Goal: Check status: Check status

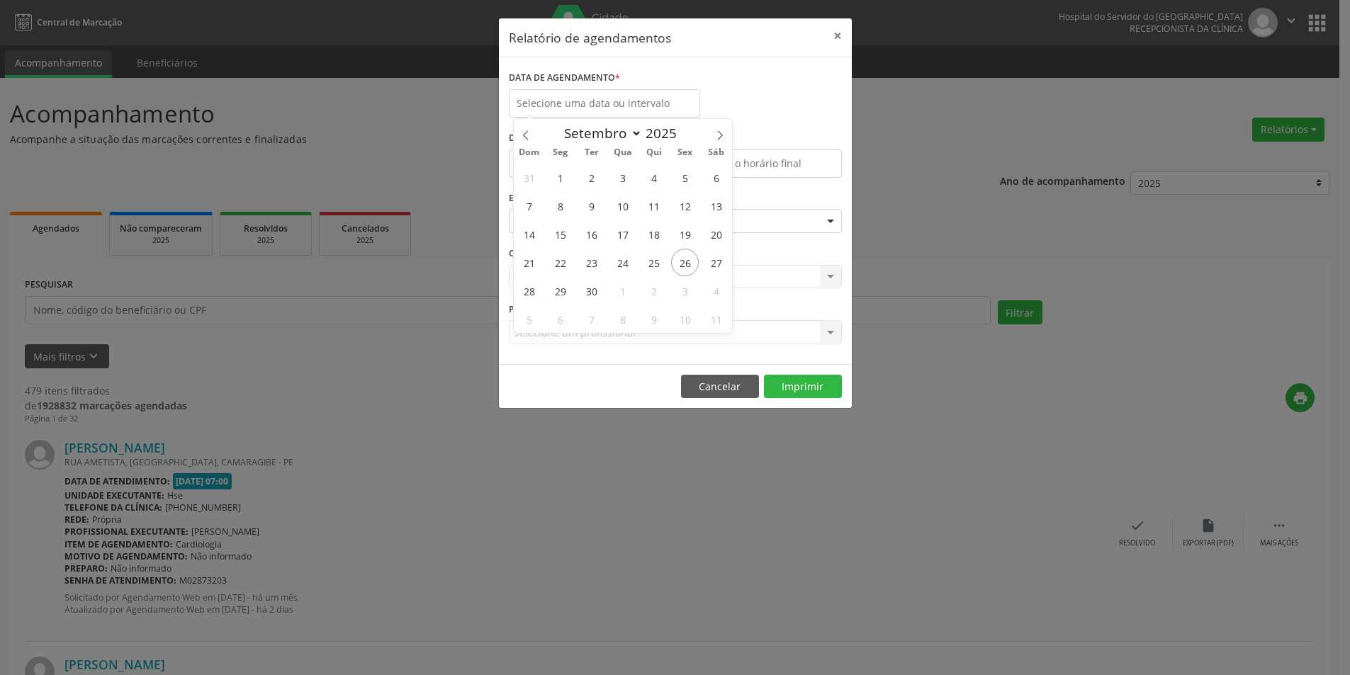
select select "8"
click at [712, 264] on span "27" at bounding box center [716, 263] width 28 height 28
type input "[DATE]"
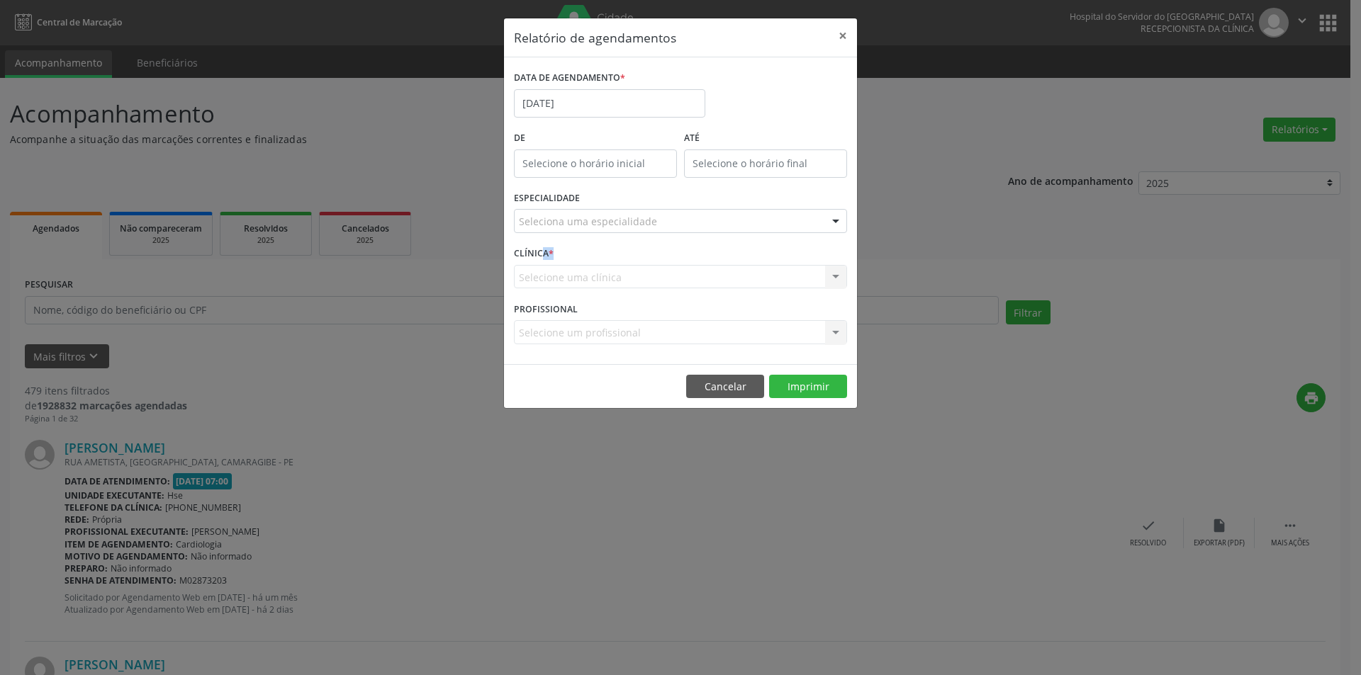
click at [712, 264] on div "CLÍNICA * Selecione uma clínica Nenhum resultado encontrado para: " " Não há ne…" at bounding box center [680, 270] width 340 height 55
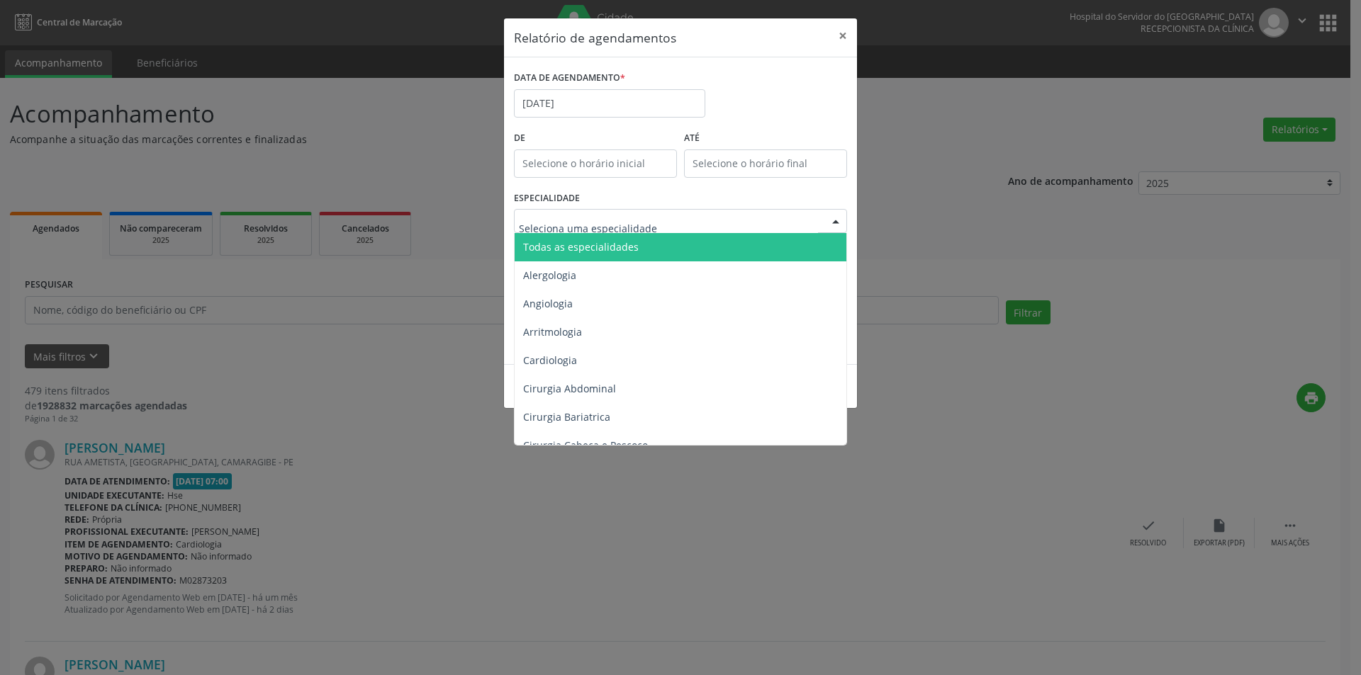
click at [598, 230] on input "text" at bounding box center [668, 228] width 299 height 28
click at [604, 241] on span "Todas as especialidades" at bounding box center [581, 246] width 116 height 13
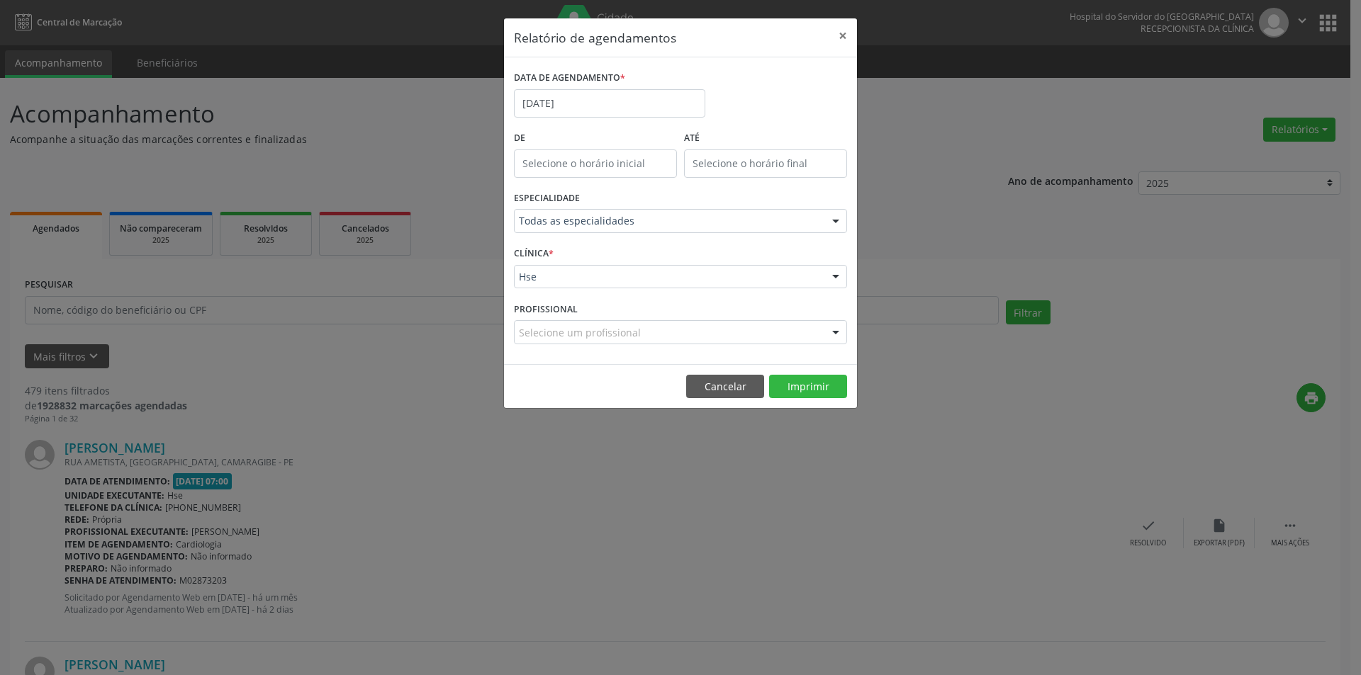
drag, startPoint x: 592, startPoint y: 274, endPoint x: 594, endPoint y: 286, distance: 12.2
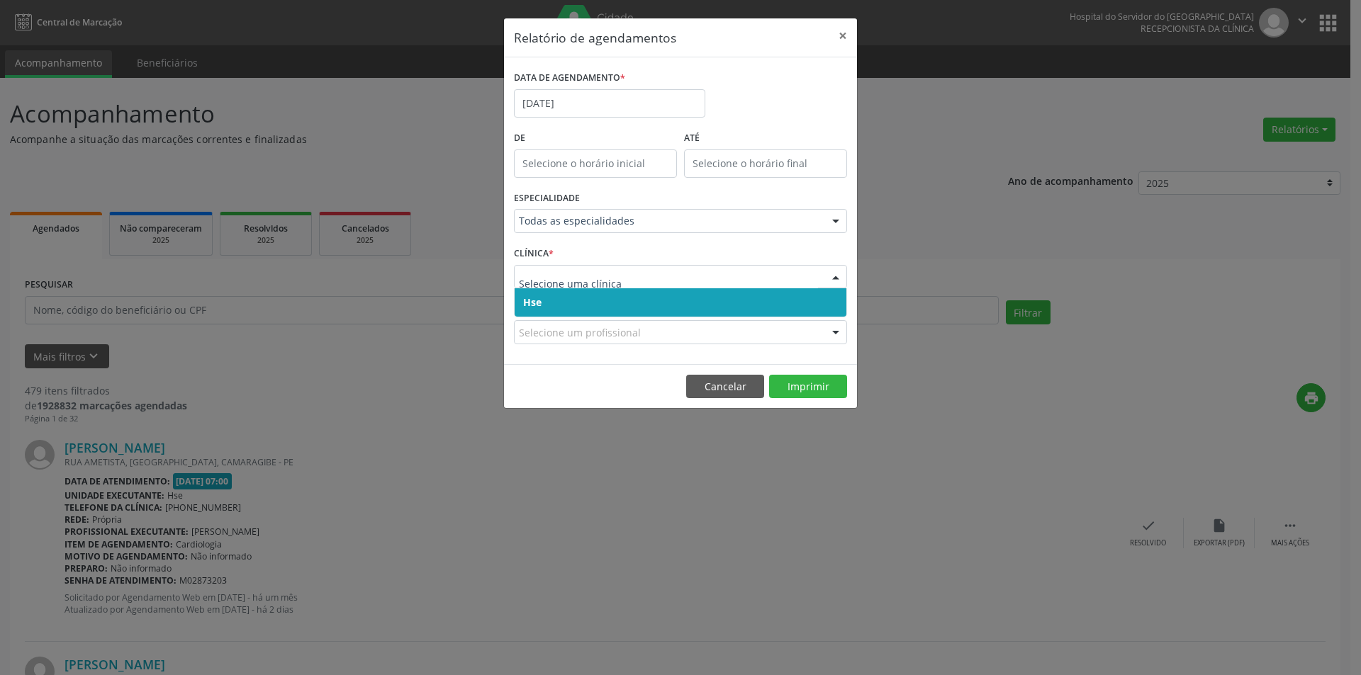
click at [595, 297] on span "Hse" at bounding box center [681, 302] width 332 height 28
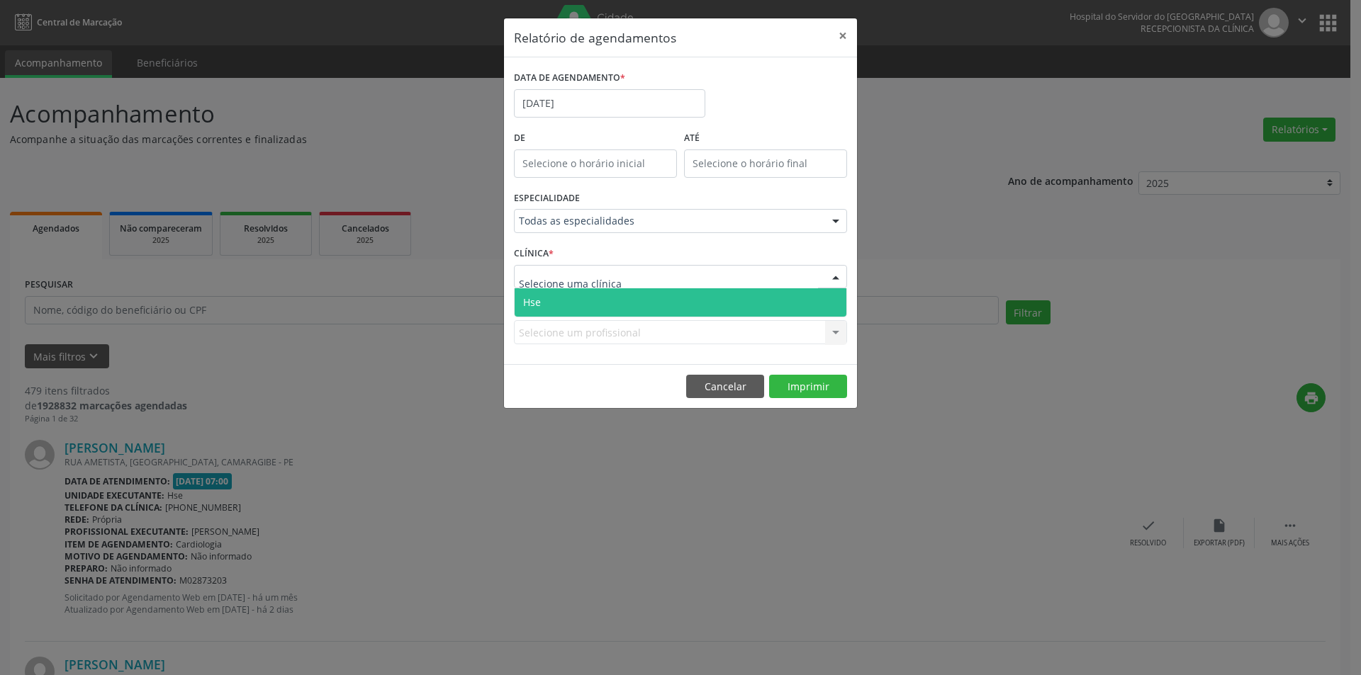
click at [601, 307] on span "Hse" at bounding box center [681, 302] width 332 height 28
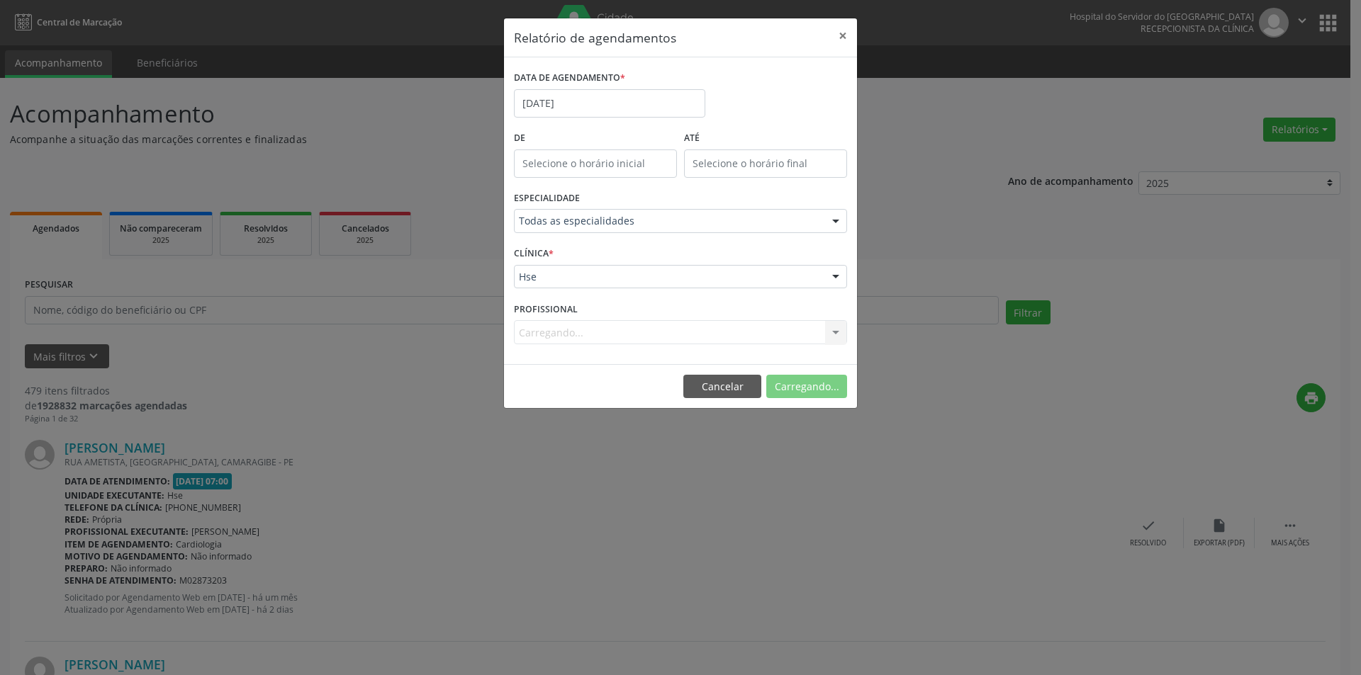
click at [557, 315] on label "PROFISSIONAL" at bounding box center [546, 309] width 64 height 22
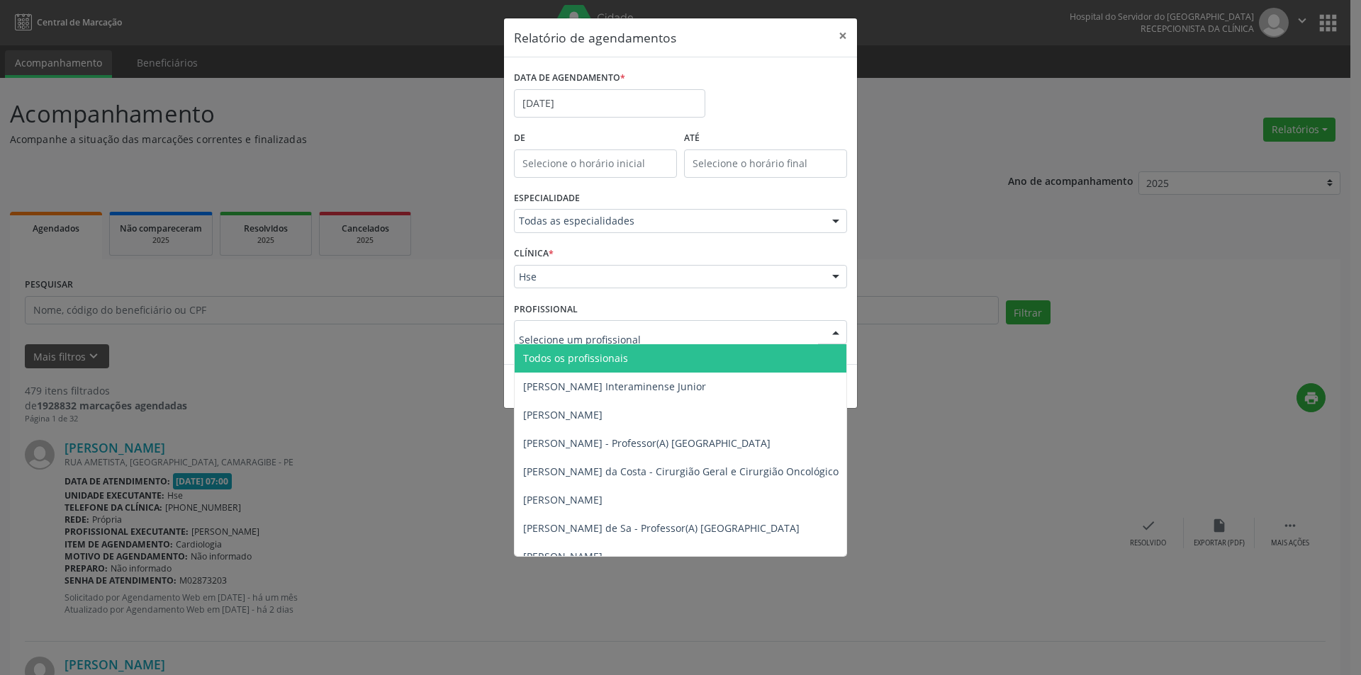
click at [558, 356] on span "Todos os profissionais" at bounding box center [575, 358] width 105 height 13
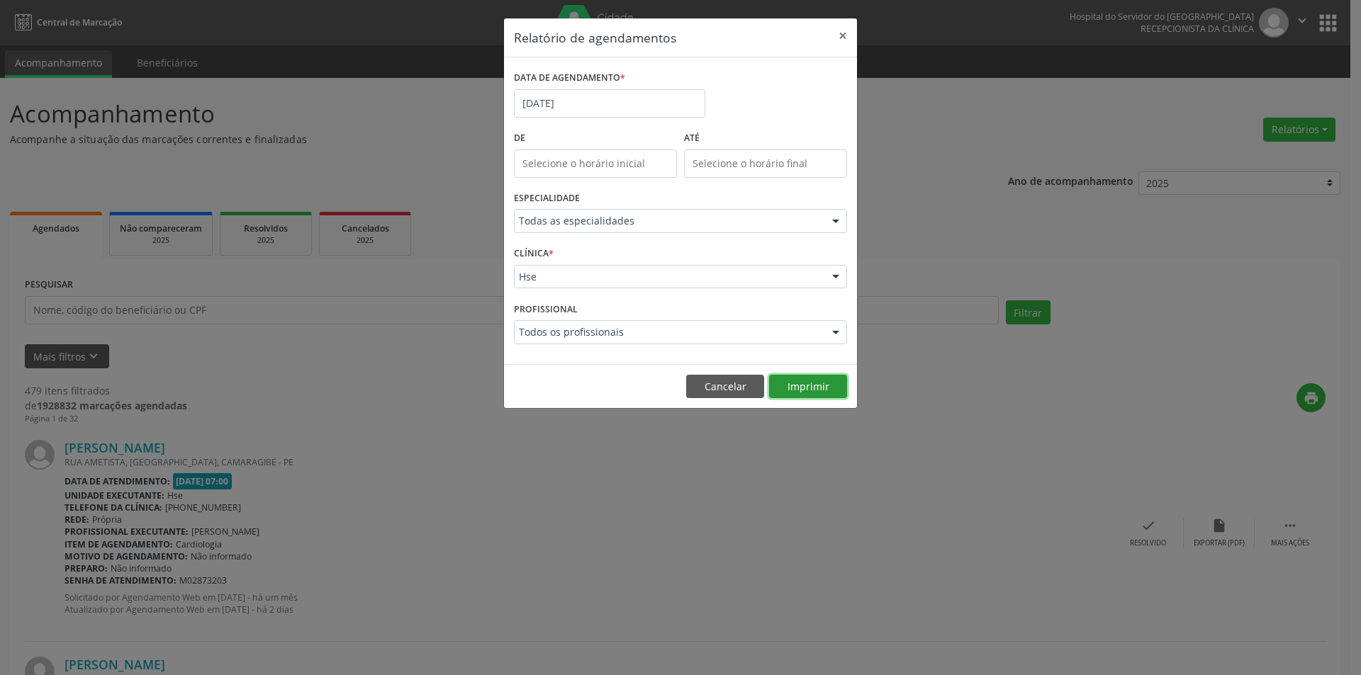
click at [795, 379] on button "Imprimir" at bounding box center [808, 387] width 78 height 24
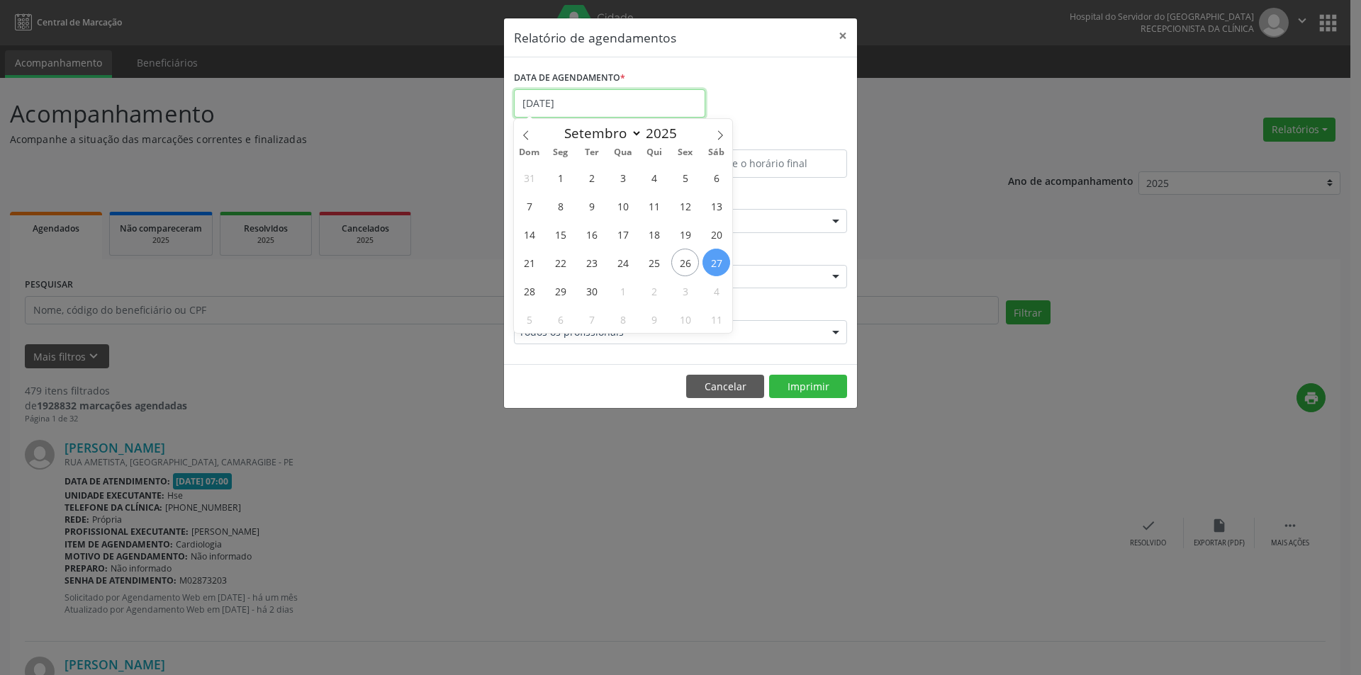
click at [588, 99] on input "[DATE]" at bounding box center [609, 103] width 191 height 28
click at [556, 288] on span "29" at bounding box center [560, 291] width 28 height 28
type input "[DATE]"
click at [556, 288] on span "29" at bounding box center [560, 291] width 28 height 28
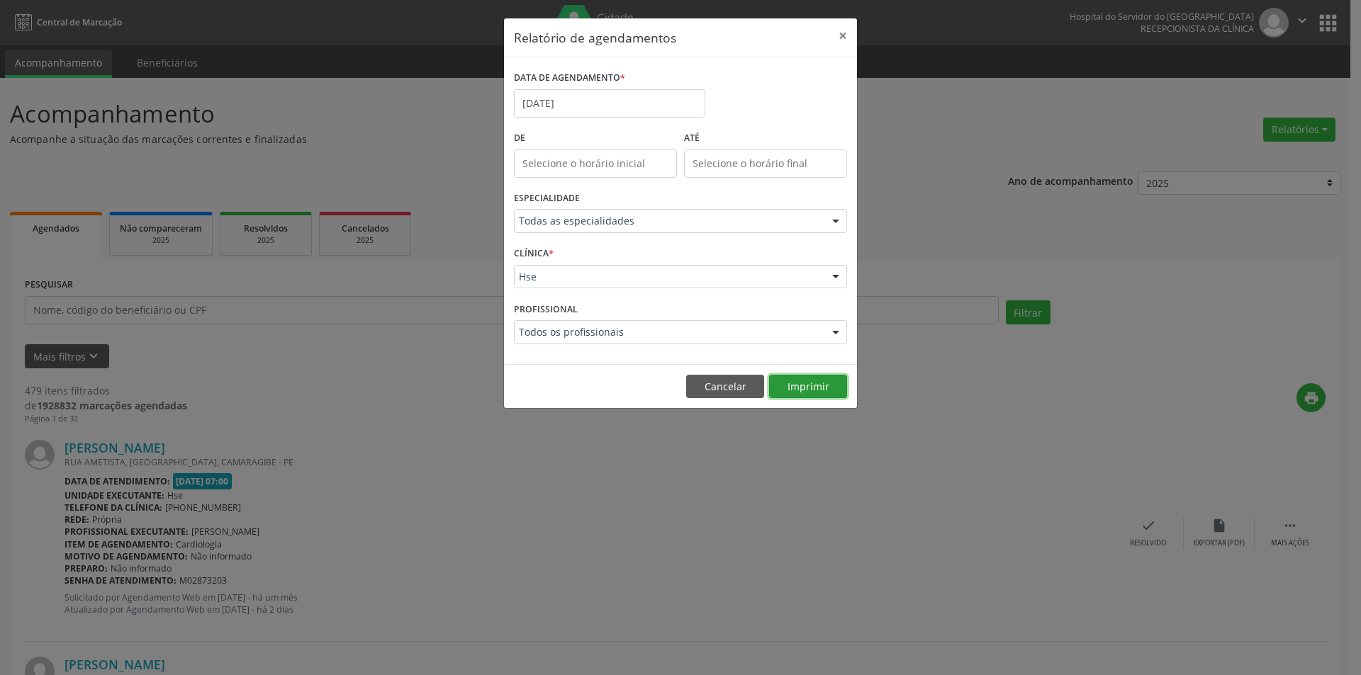
click at [797, 388] on button "Imprimir" at bounding box center [808, 387] width 78 height 24
